Goal: Task Accomplishment & Management: Manage account settings

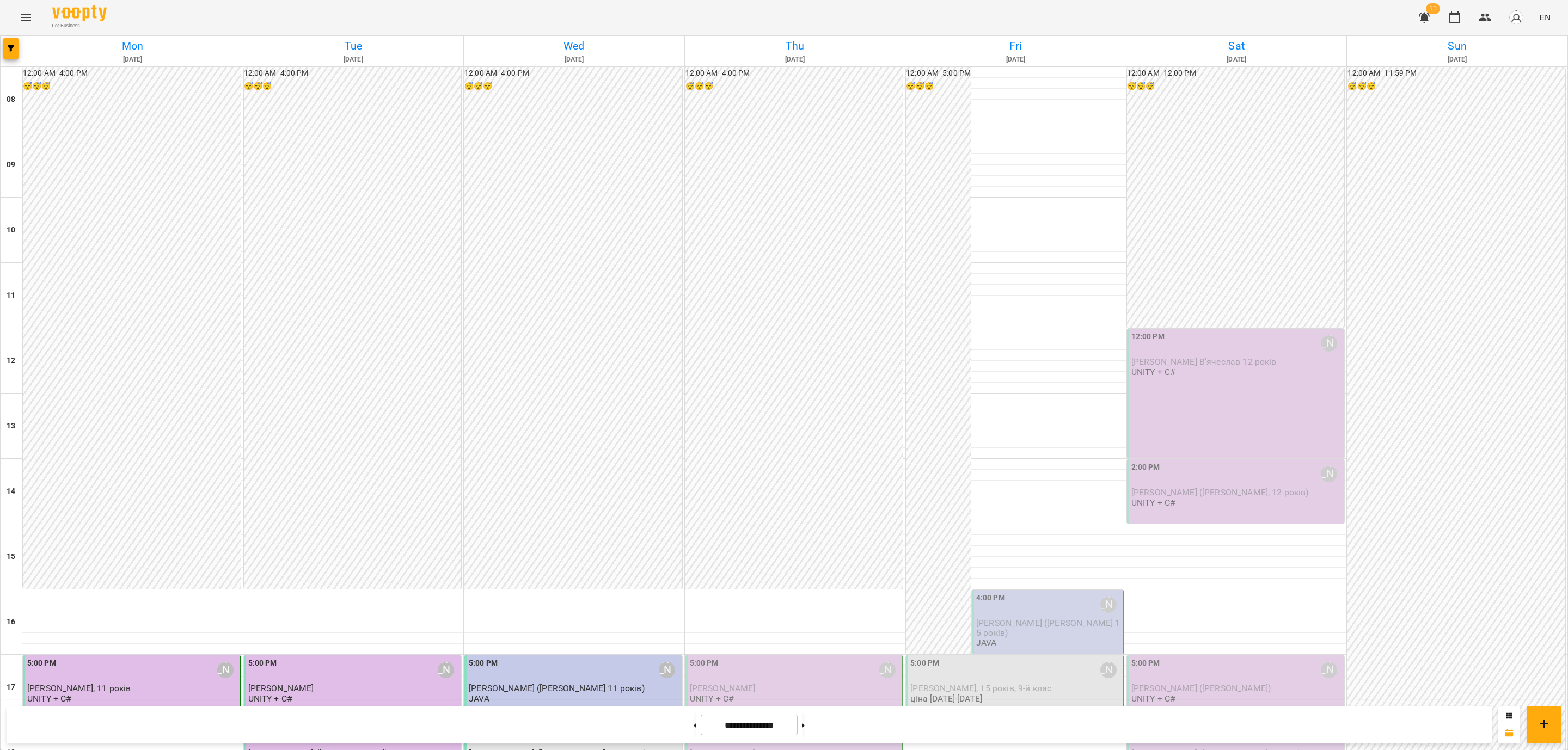
scroll to position [410, 0]
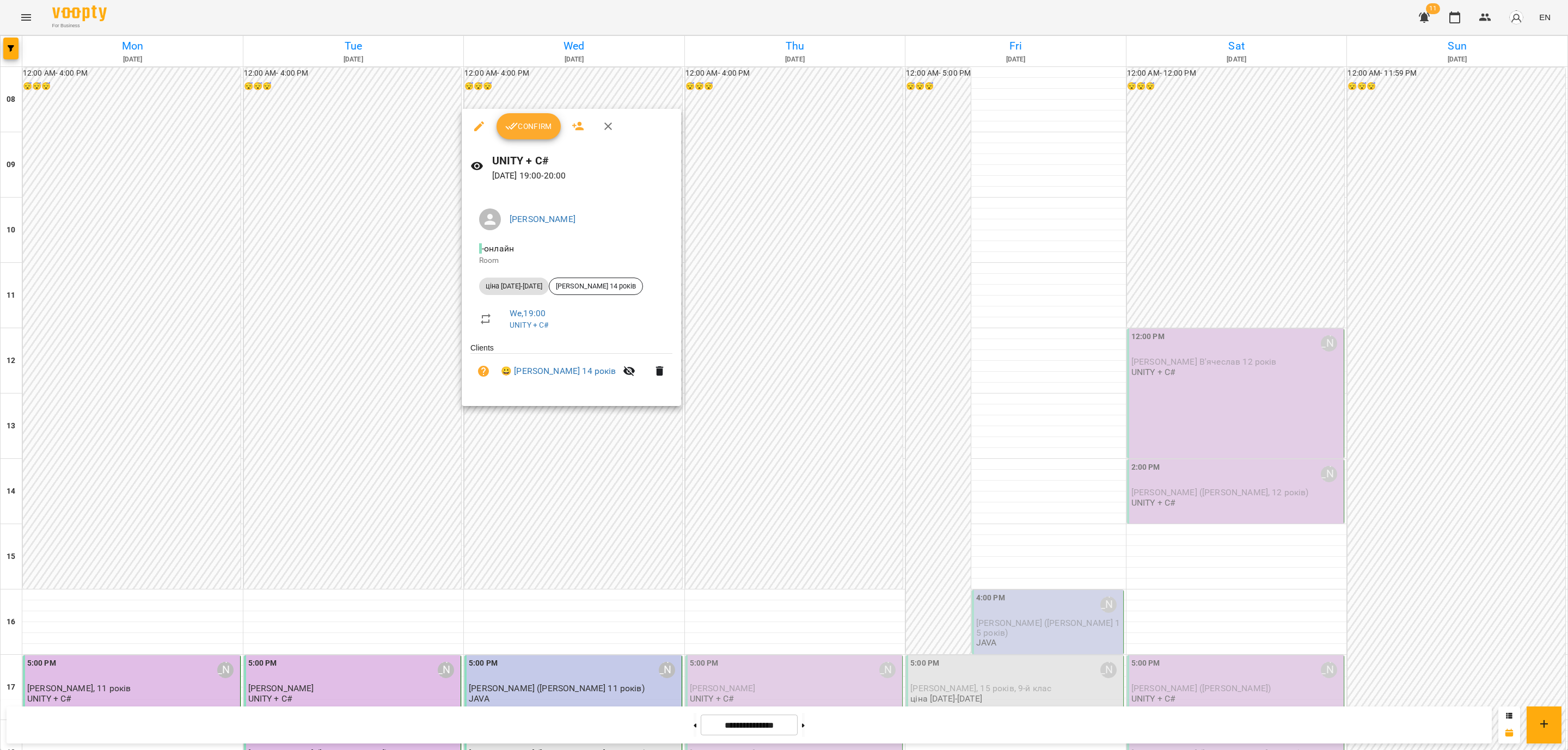
click at [524, 124] on span "Confirm" at bounding box center [528, 126] width 47 height 13
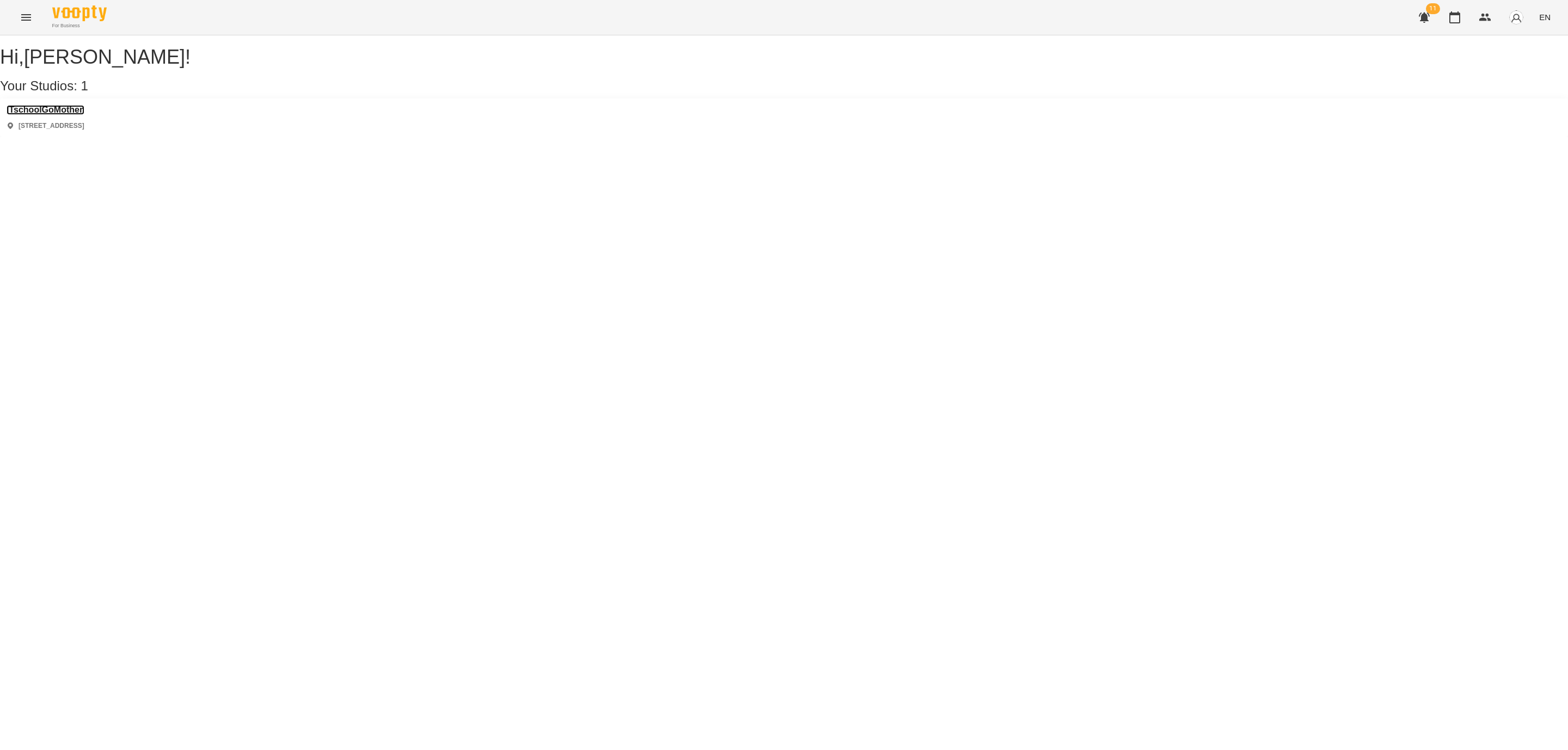
click at [47, 115] on h3 "ITschoolGoMother" at bounding box center [45, 110] width 78 height 10
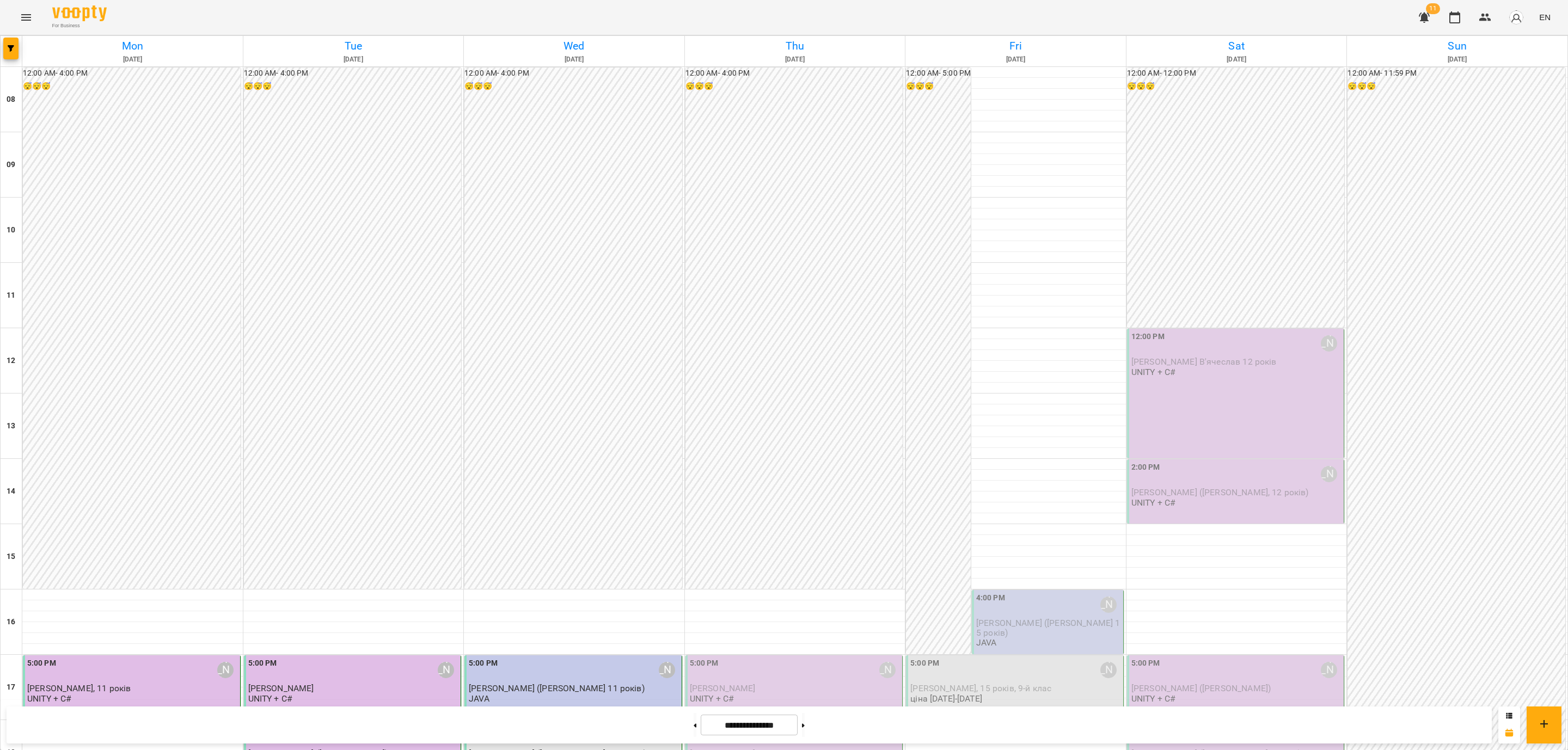
scroll to position [410, 0]
